Goal: Task Accomplishment & Management: Manage account settings

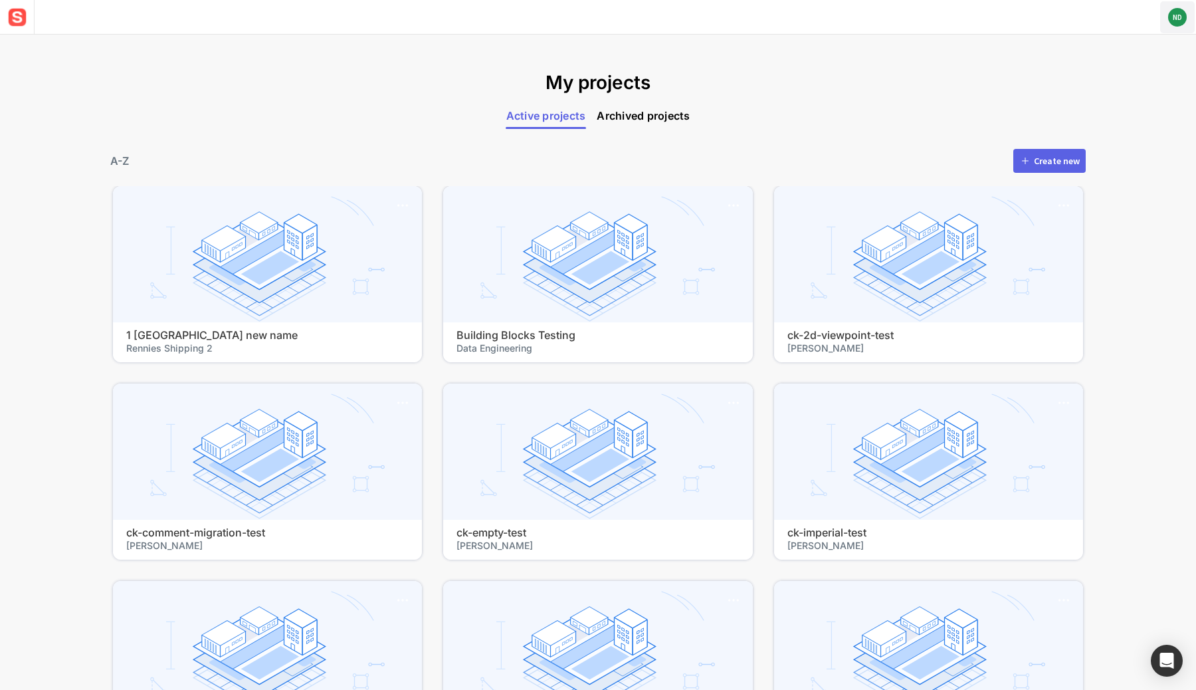
click at [1180, 15] on text "ND" at bounding box center [1177, 17] width 9 height 9
click at [1145, 41] on span "User Settings" at bounding box center [1135, 44] width 114 height 12
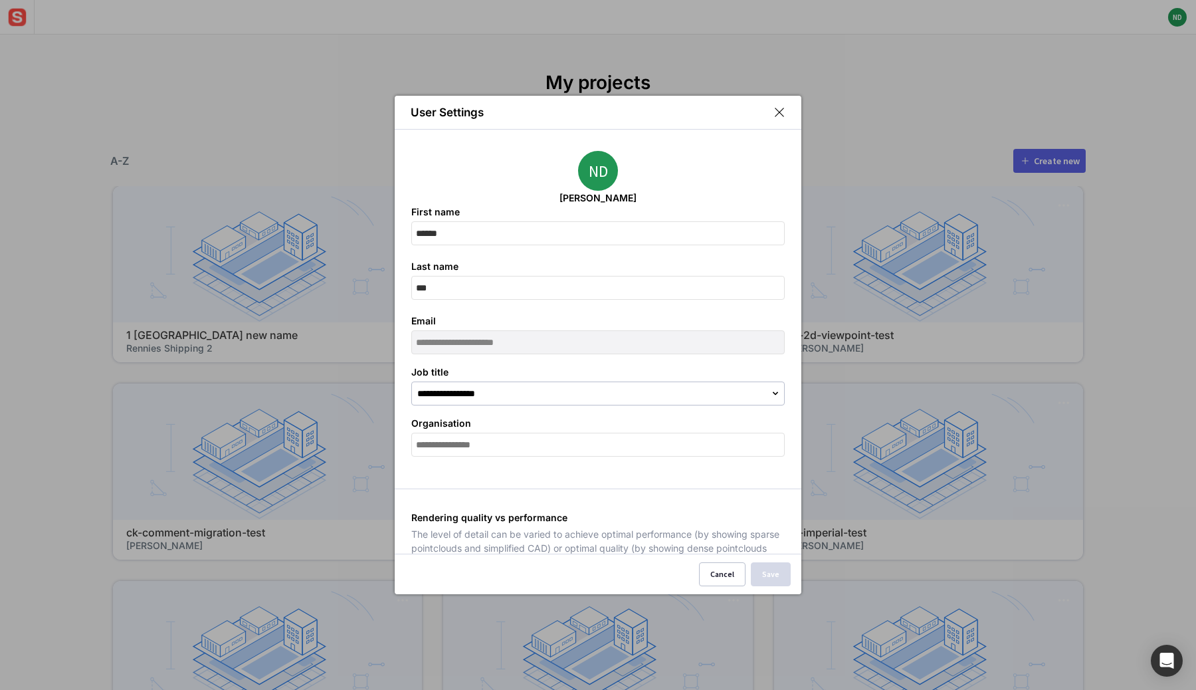
click at [781, 117] on mapp-icon at bounding box center [779, 112] width 12 height 12
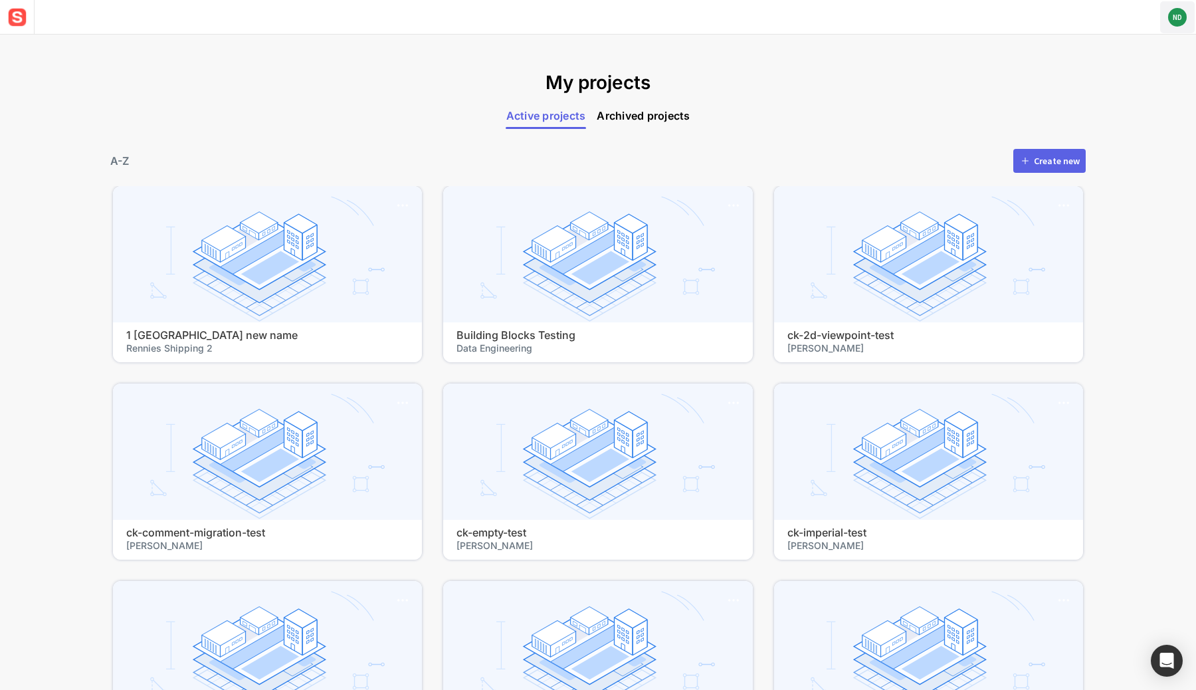
click at [1177, 24] on circle at bounding box center [1177, 17] width 19 height 19
click at [1138, 60] on span "Log out" at bounding box center [1135, 65] width 114 height 12
click at [1179, 10] on circle at bounding box center [1177, 17] width 19 height 19
click at [1131, 41] on span "User Settings" at bounding box center [1135, 44] width 114 height 12
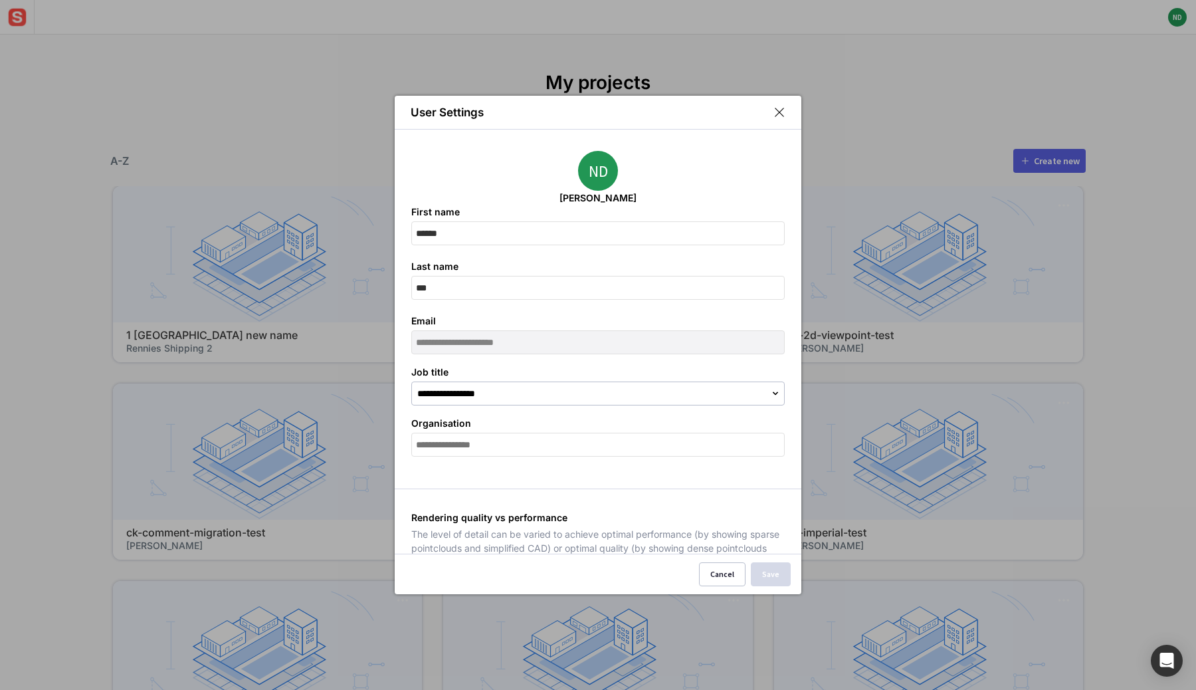
click at [779, 114] on mapp-icon at bounding box center [779, 112] width 12 height 12
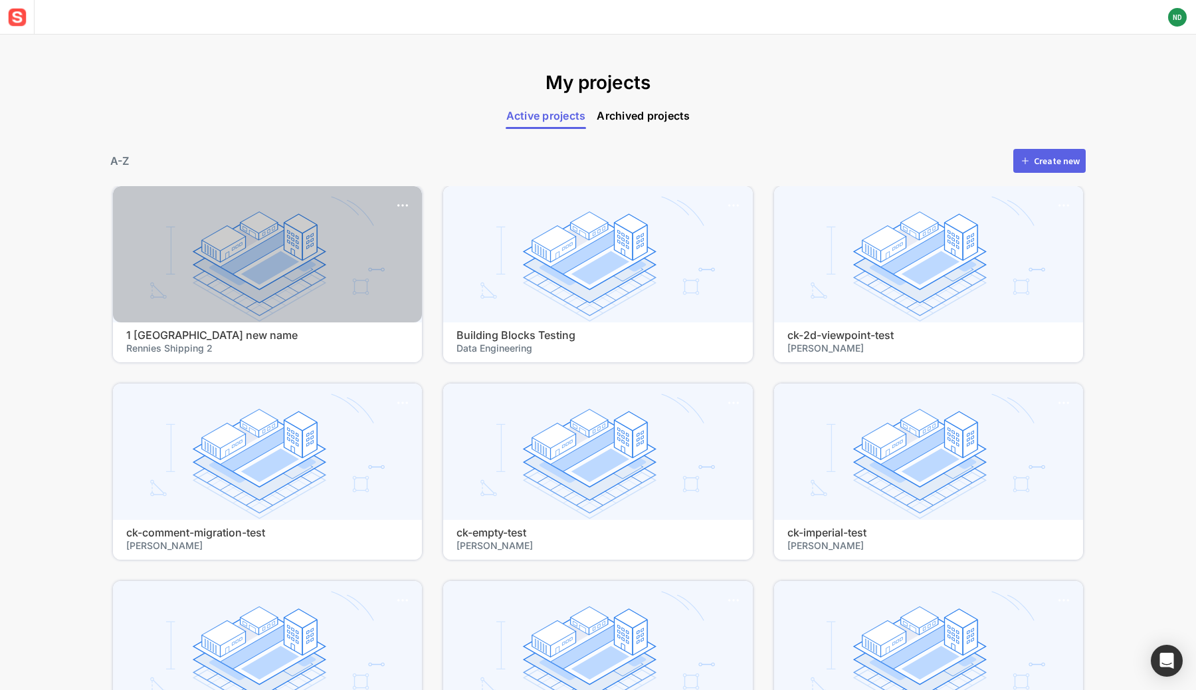
click at [278, 276] on div at bounding box center [267, 254] width 309 height 136
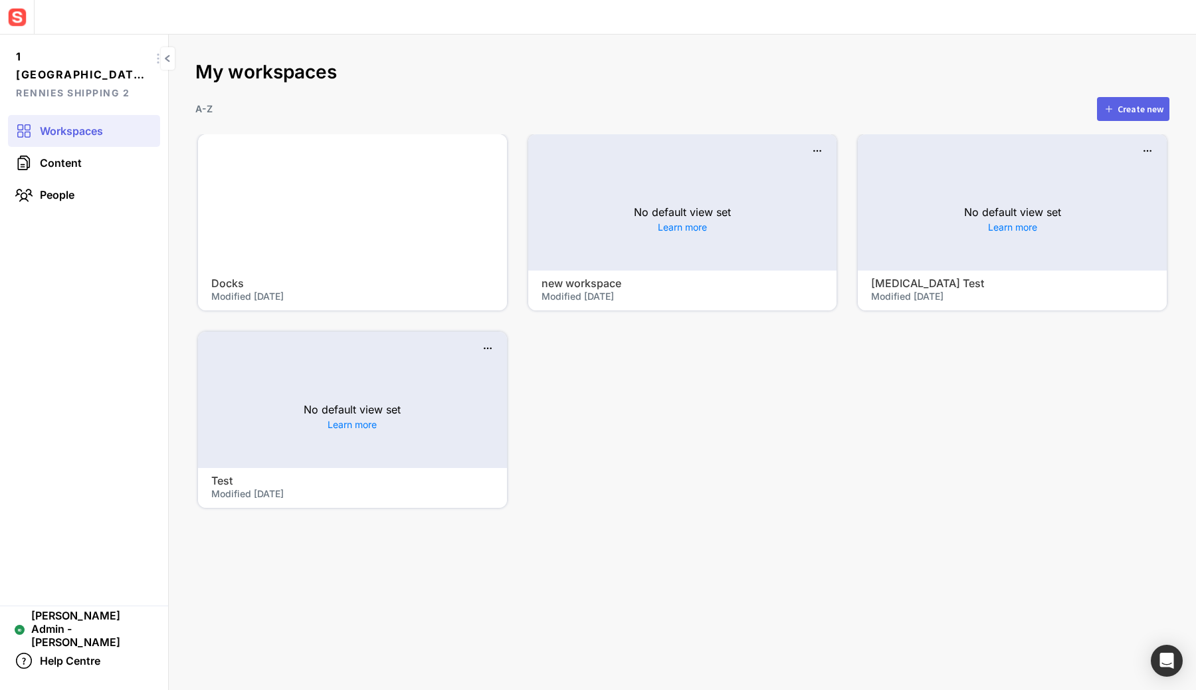
click at [343, 221] on div at bounding box center [352, 202] width 309 height 136
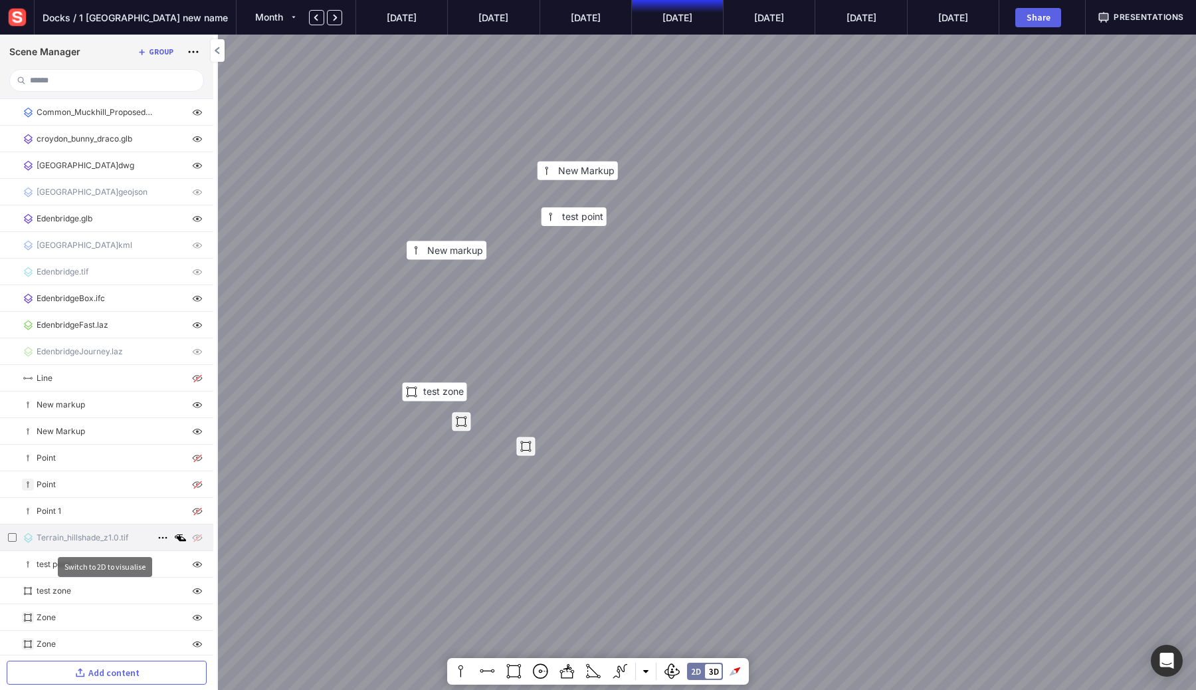
scroll to position [3, 0]
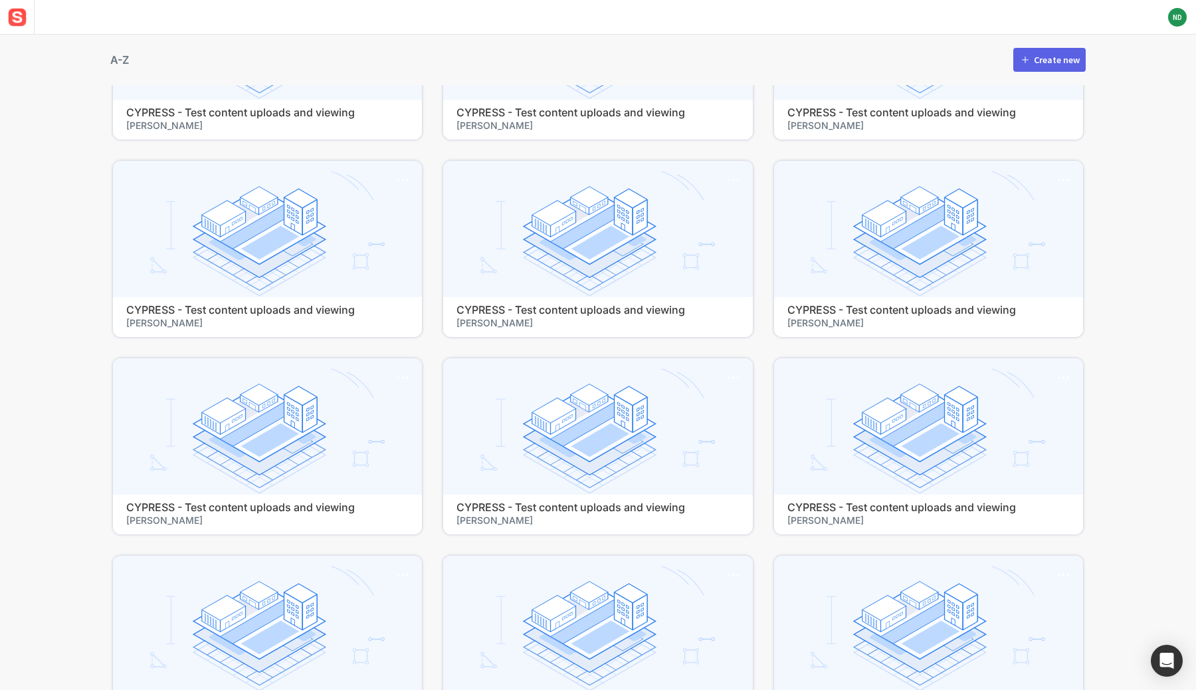
scroll to position [33249, 0]
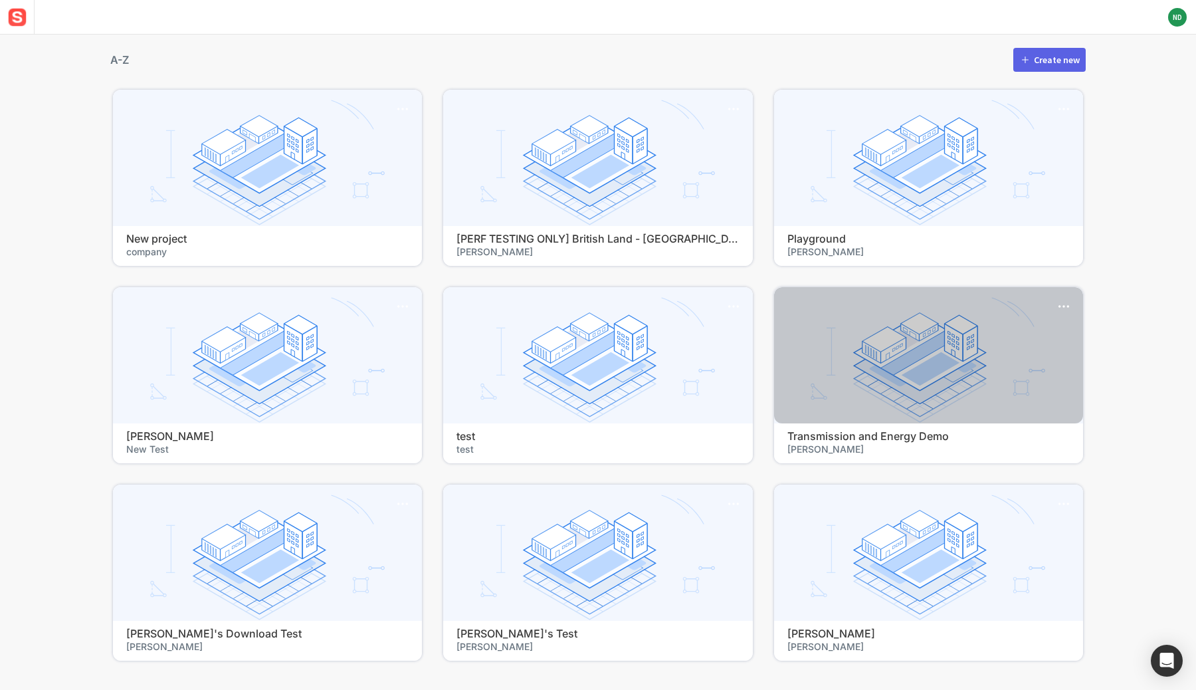
click at [991, 450] on span "[PERSON_NAME]" at bounding box center [928, 449] width 282 height 13
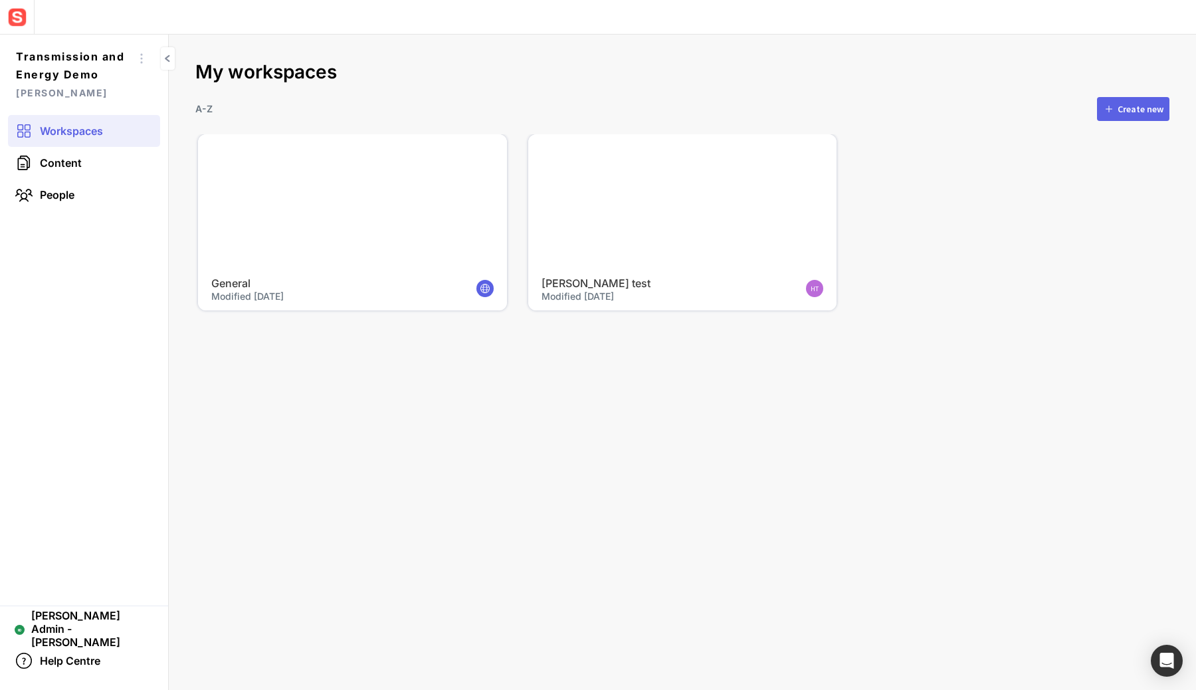
click at [373, 270] on div "General Modified 29-05-2025" at bounding box center [352, 290] width 309 height 40
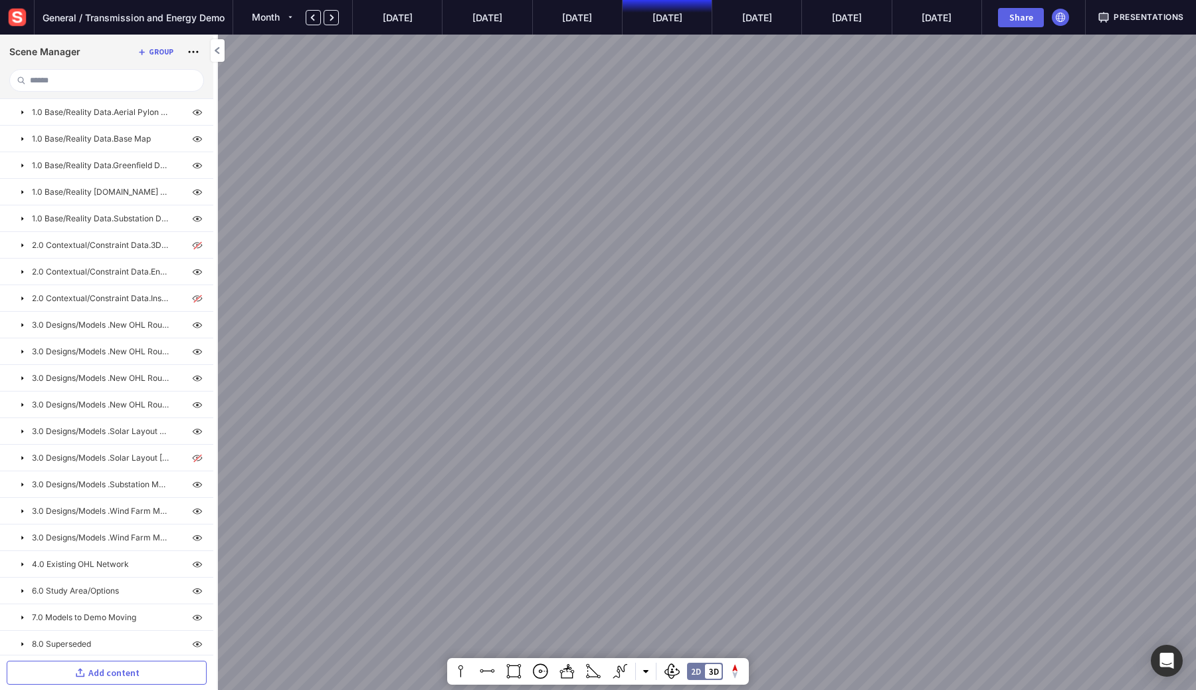
click at [805, 283] on div "OHL Cable Option 2 Option 5 Option 3 High Risk Option 3 Height Profile OHL Cabl…" at bounding box center [598, 345] width 1196 height 690
click at [585, 25] on mapp-timeline-period "Sep ’25" at bounding box center [577, 17] width 90 height 35
click at [490, 24] on mapp-timeline-period "Aug ’25" at bounding box center [487, 17] width 90 height 35
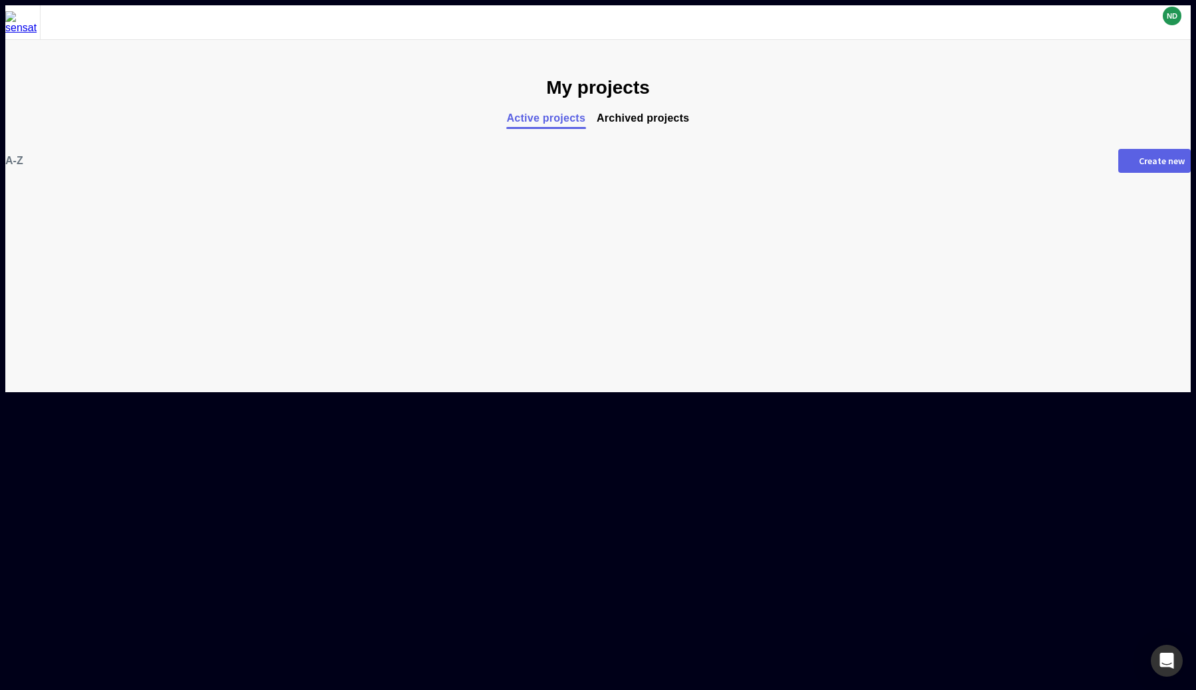
click at [15, 11] on img at bounding box center [22, 22] width 35 height 23
click at [653, 116] on span "Archived projects" at bounding box center [643, 118] width 93 height 13
click at [544, 116] on span "Active projects" at bounding box center [545, 118] width 79 height 13
click at [1171, 22] on circle at bounding box center [1172, 16] width 19 height 19
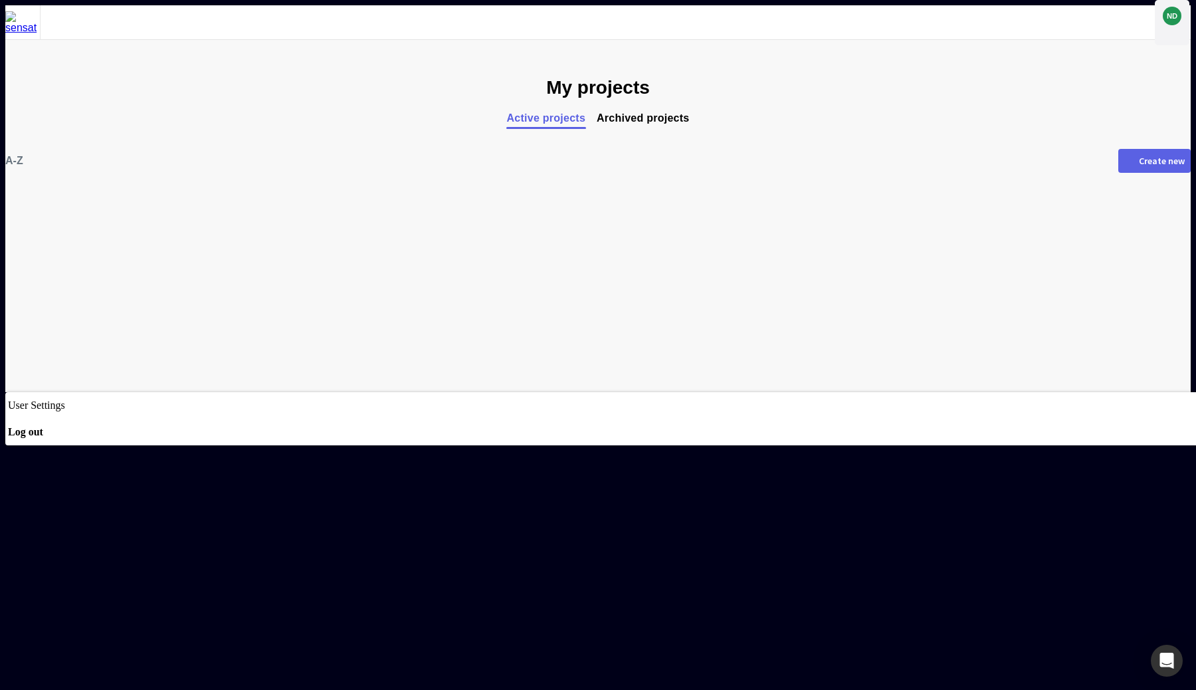
click at [1171, 392] on div at bounding box center [597, 392] width 1185 height 0
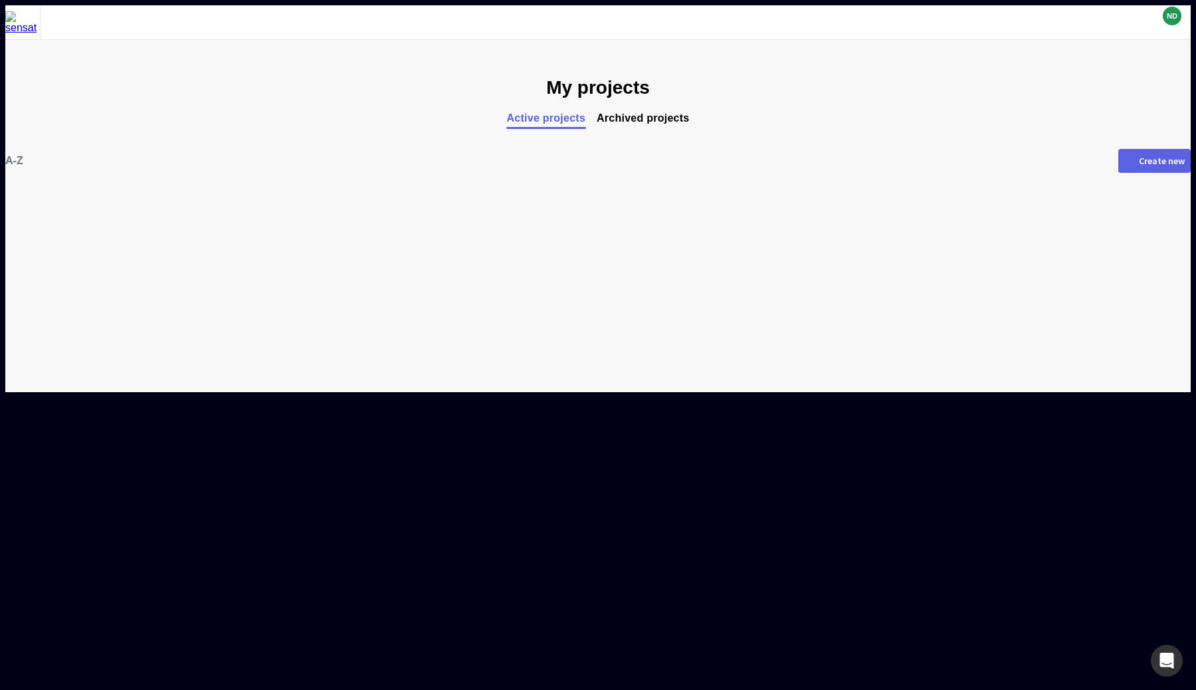
click at [631, 112] on span "Archived projects" at bounding box center [643, 118] width 93 height 13
click at [556, 120] on span "Active projects" at bounding box center [545, 118] width 79 height 13
click at [1139, 162] on div "Create new" at bounding box center [1162, 160] width 46 height 9
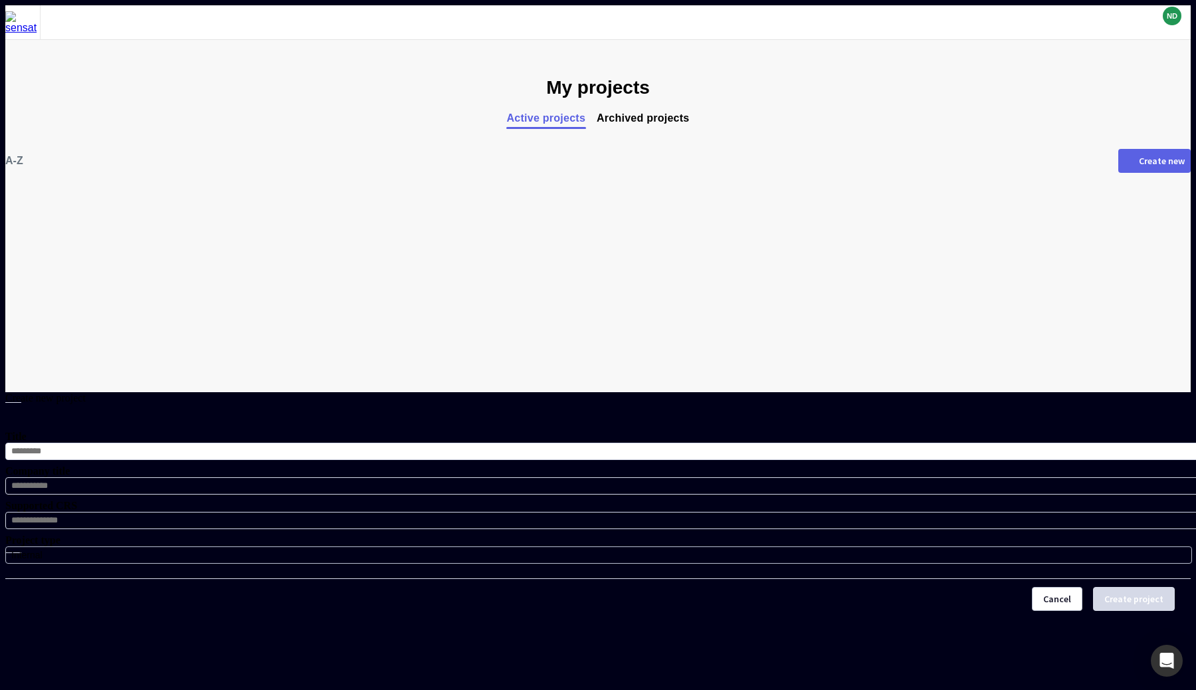
click at [671, 443] on input "Title" at bounding box center [603, 451] width 1197 height 17
type input "****"
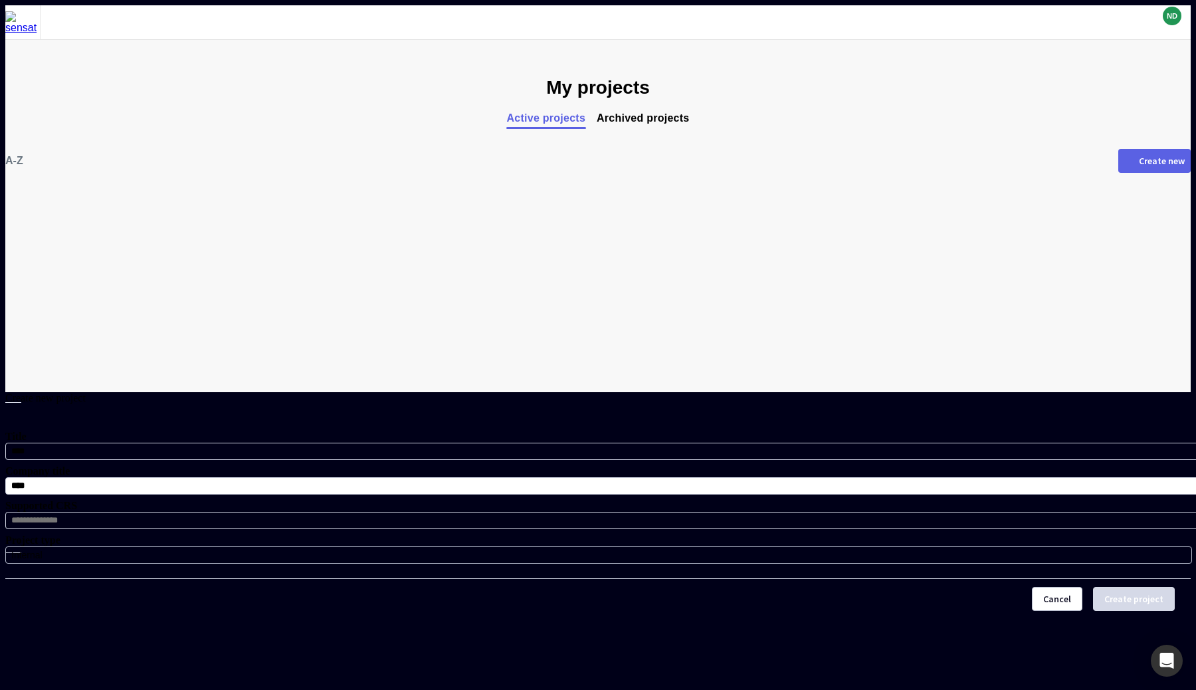
type input "****"
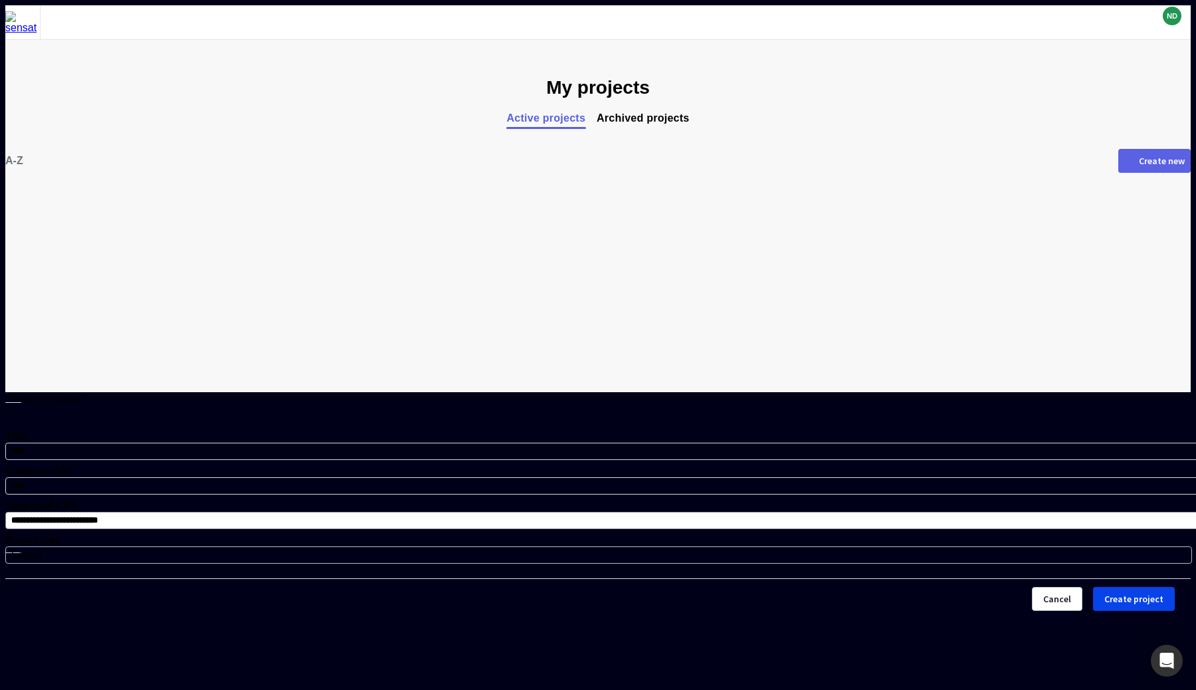
click at [612, 512] on input "**********" at bounding box center [603, 520] width 1197 height 17
drag, startPoint x: 634, startPoint y: 365, endPoint x: 458, endPoint y: 360, distance: 175.5
click at [459, 392] on div "**********" at bounding box center [597, 590] width 1185 height 397
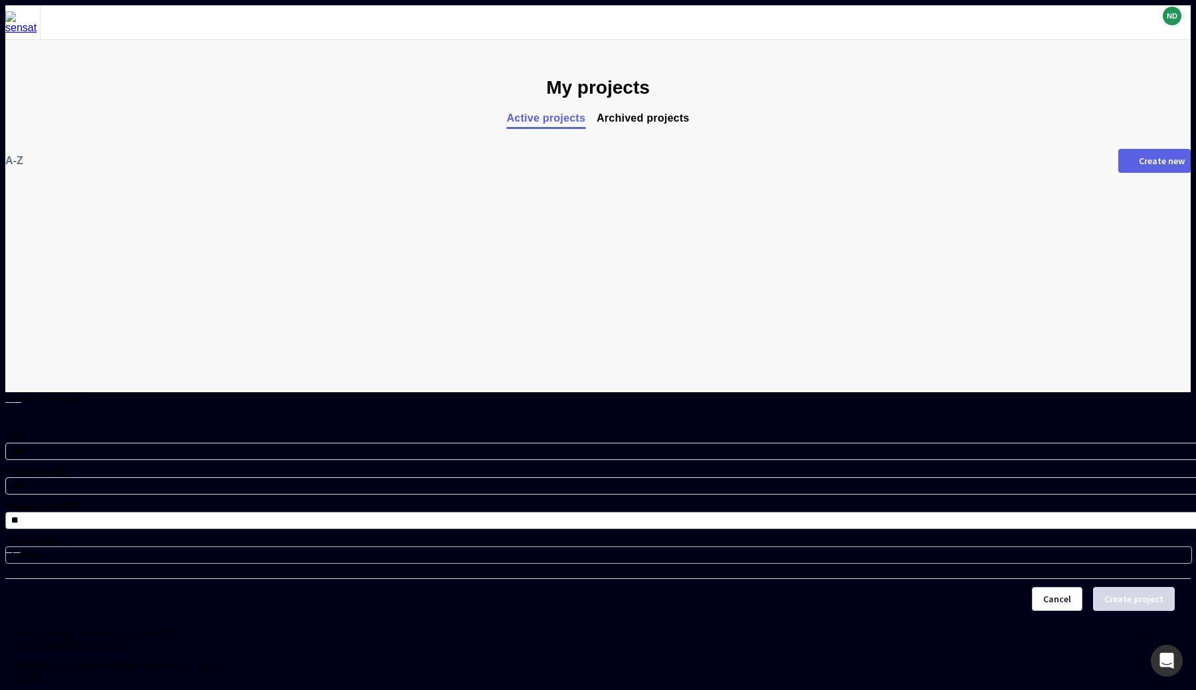
type input "*"
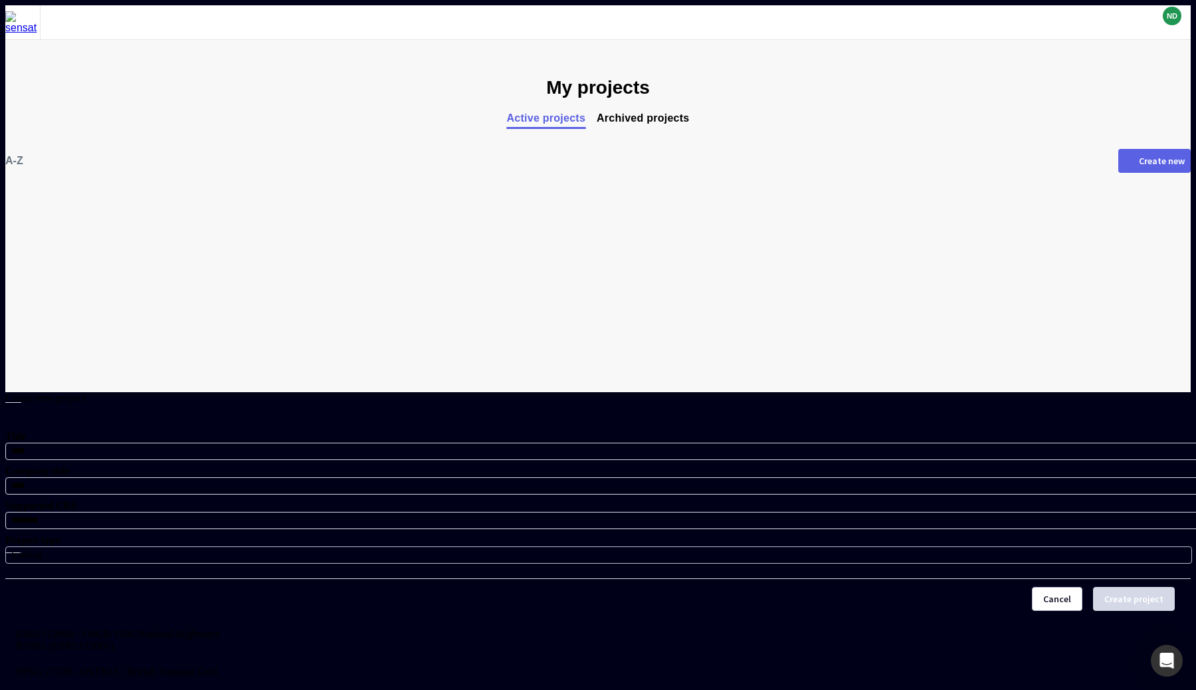
click at [217, 666] on span "EPSG:27700 - OSTN15 / British National Grid" at bounding box center [116, 672] width 201 height 12
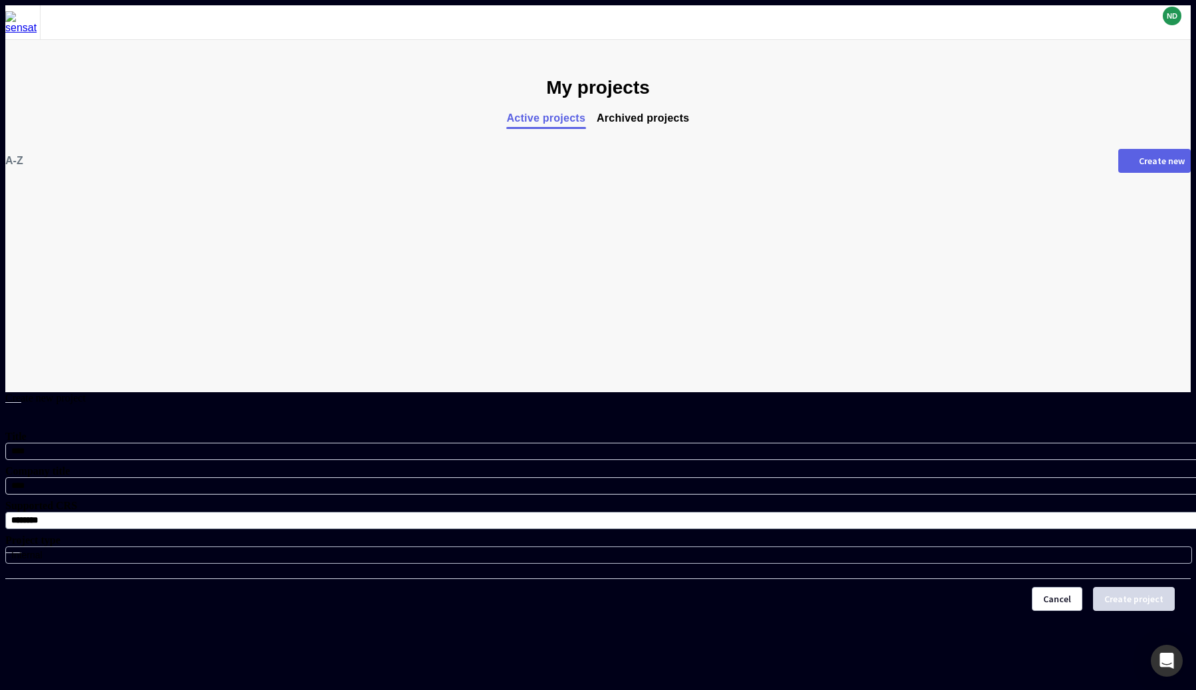
type input "**********"
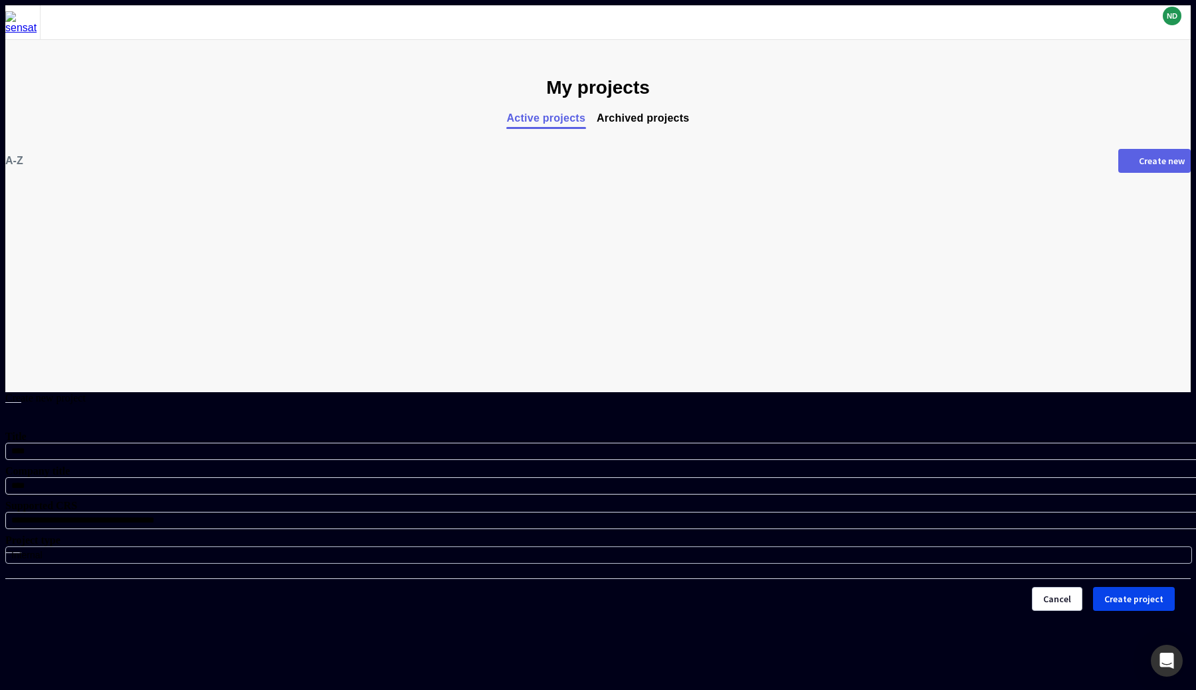
click at [606, 549] on div "Internal" at bounding box center [595, 554] width 1168 height 11
click at [598, 619] on div at bounding box center [597, 619] width 1185 height 0
click at [1093, 587] on button "Create project" at bounding box center [1134, 599] width 82 height 24
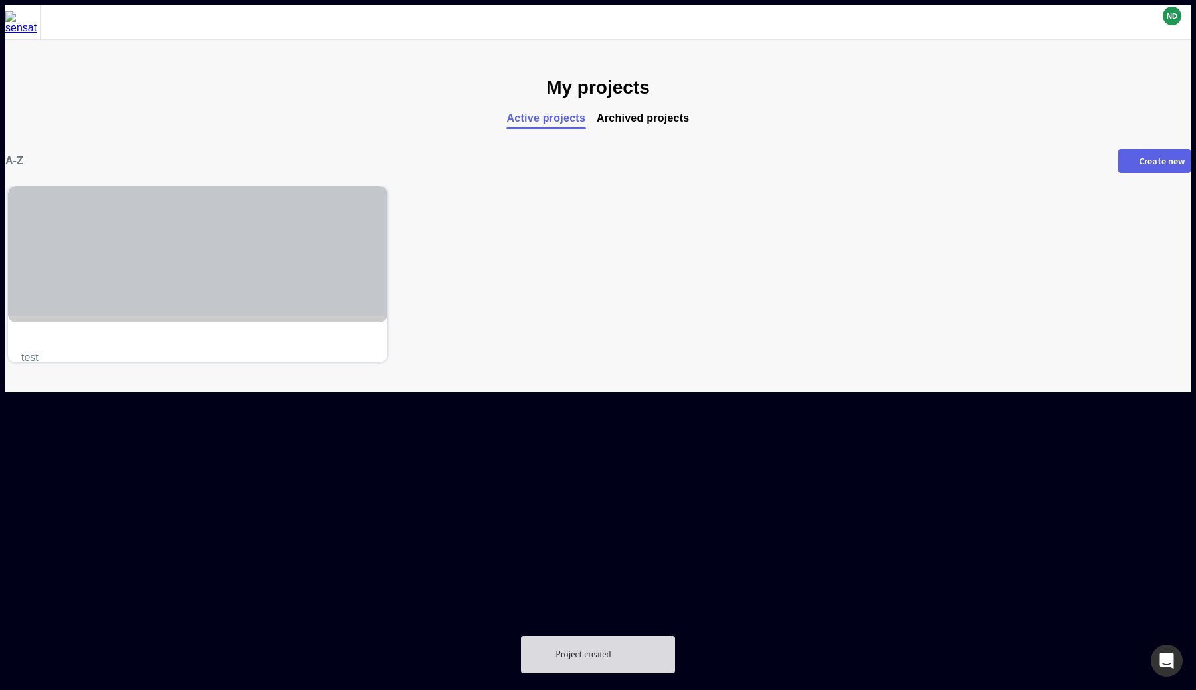
click at [344, 351] on span "test" at bounding box center [197, 357] width 353 height 13
